Goal: Task Accomplishment & Management: Manage account settings

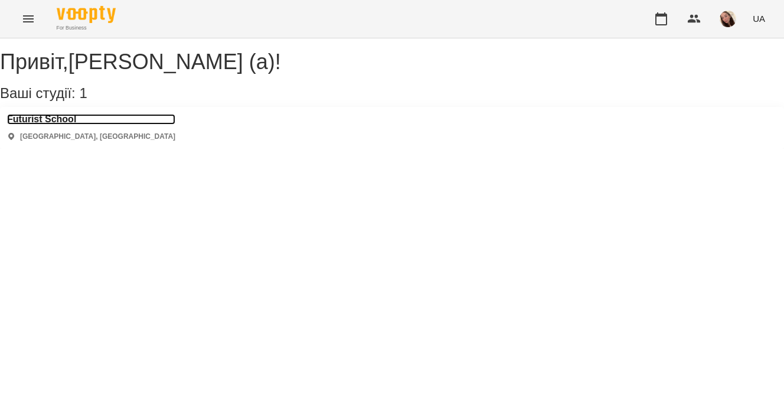
click at [64, 125] on h3 "Futurist School" at bounding box center [91, 119] width 168 height 11
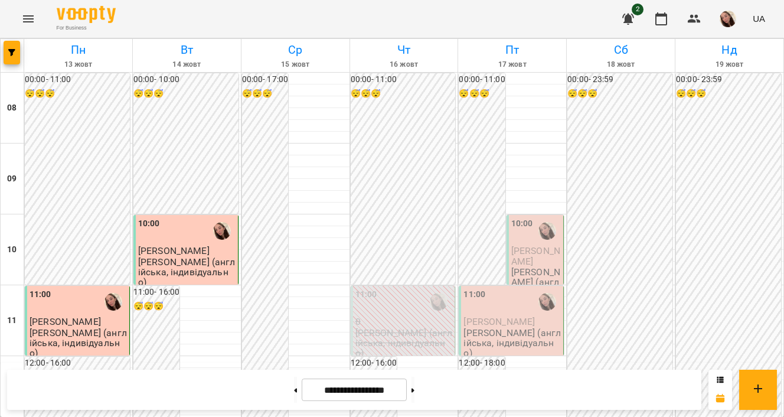
scroll to position [590, 0]
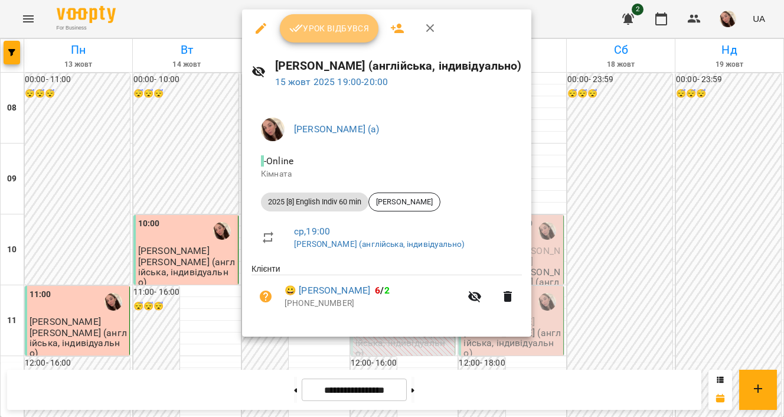
click at [305, 28] on span "Урок відбувся" at bounding box center [329, 28] width 80 height 14
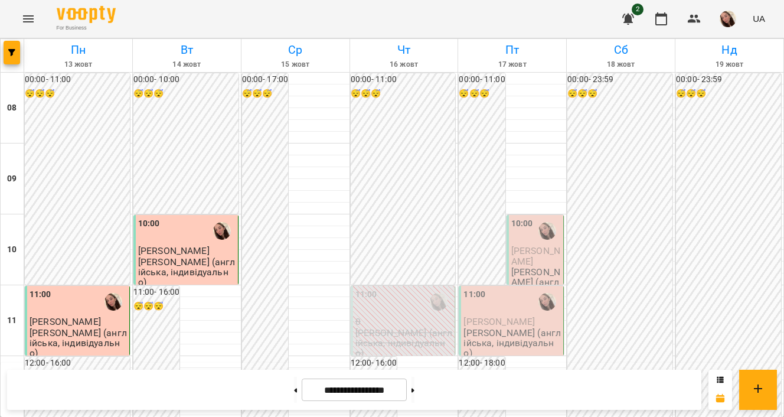
scroll to position [492, 0]
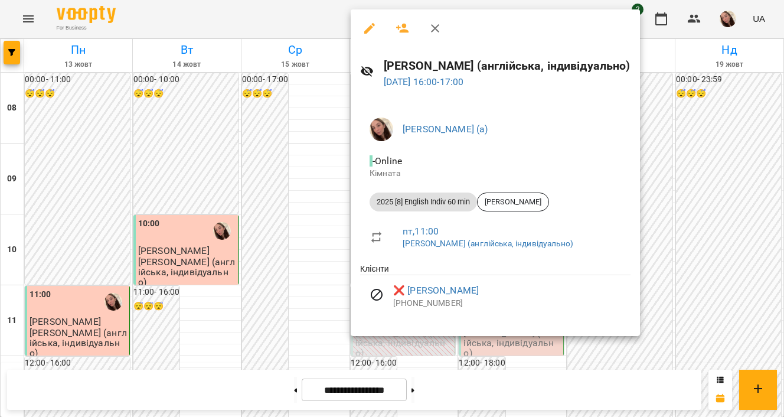
click at [297, 193] on div at bounding box center [392, 208] width 784 height 417
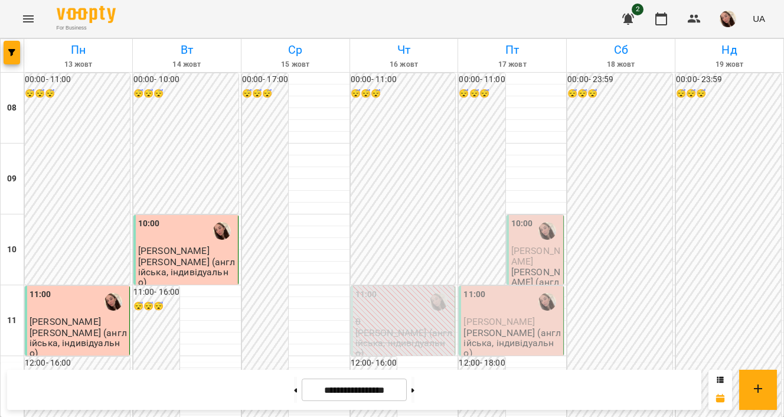
scroll to position [0, 0]
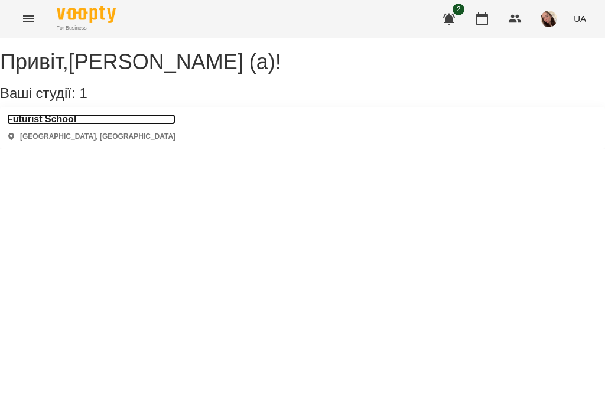
click at [55, 125] on h3 "Futurist School" at bounding box center [91, 119] width 168 height 11
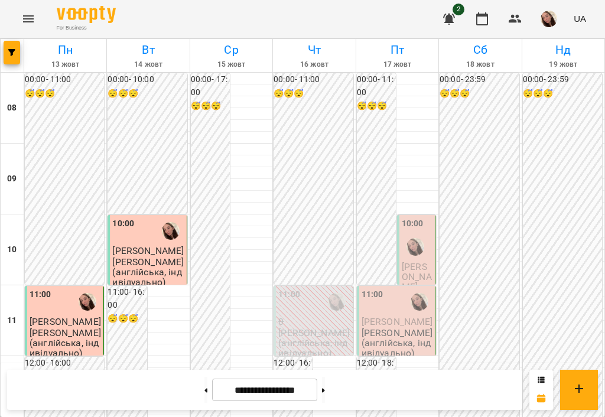
scroll to position [87, 0]
